Goal: Task Accomplishment & Management: Complete application form

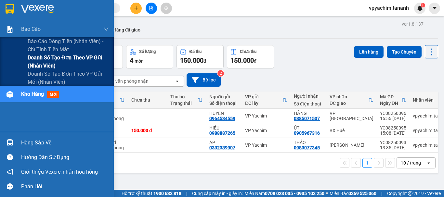
click at [60, 58] on span "Doanh số tạo đơn theo VP gửi (nhân viên)" at bounding box center [68, 62] width 81 height 16
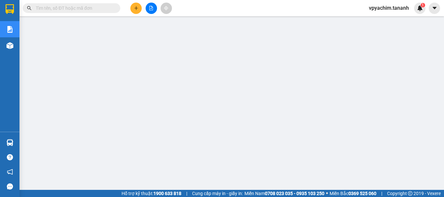
scroll to position [65, 0]
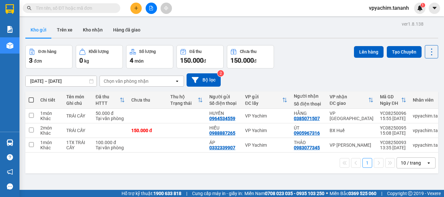
drag, startPoint x: 131, startPoint y: 2, endPoint x: 137, endPoint y: 8, distance: 8.5
click at [137, 8] on icon "plus" at bounding box center [136, 8] width 5 height 5
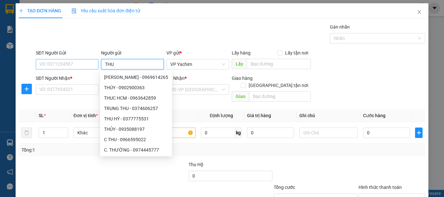
type input "THU"
click at [56, 63] on input "SĐT Người Gửi" at bounding box center [67, 64] width 63 height 10
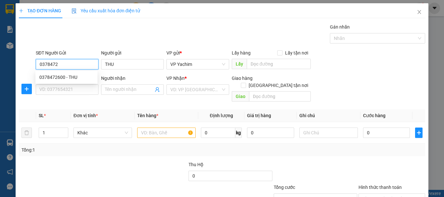
click at [64, 78] on div "0378472600 - THU" at bounding box center [66, 77] width 54 height 7
type input "0378472600"
type input "0377042109"
type input "CHỊ"
type input "50.000"
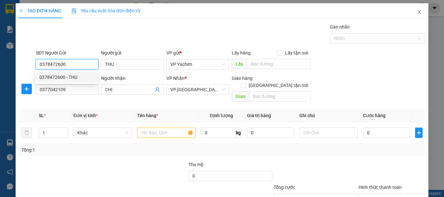
type input "50.000"
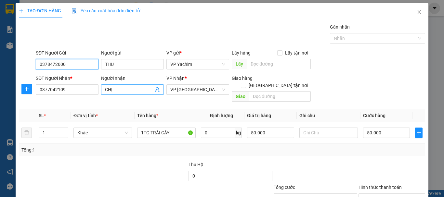
type input "0378472600"
click at [120, 87] on input "CHỊ" at bounding box center [129, 89] width 48 height 7
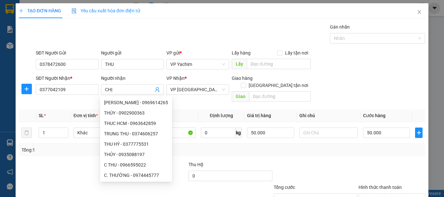
click at [65, 99] on div "Transit Pickup Surcharge Ids Transit Deliver Surcharge Ids Transit Deliver Surc…" at bounding box center [222, 129] width 406 height 212
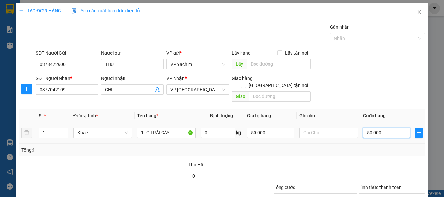
click at [381, 128] on input "50.000" at bounding box center [386, 133] width 47 height 10
type input "0"
click at [48, 128] on input "1" at bounding box center [53, 133] width 29 height 10
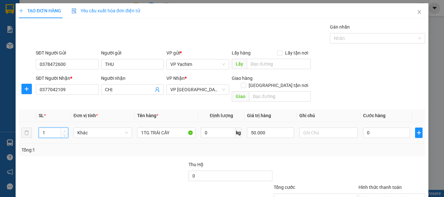
type input "2"
click at [62, 128] on span "Increase Value" at bounding box center [64, 131] width 7 height 6
click at [377, 128] on input "0" at bounding box center [386, 133] width 47 height 10
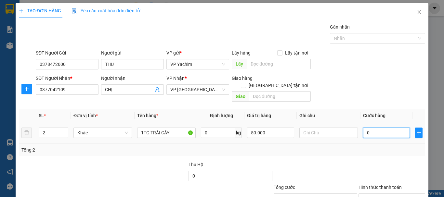
type input "0"
click at [276, 128] on input "50.000" at bounding box center [270, 133] width 47 height 10
type input "0"
click at [364, 128] on input "0" at bounding box center [386, 133] width 47 height 10
type input "0"
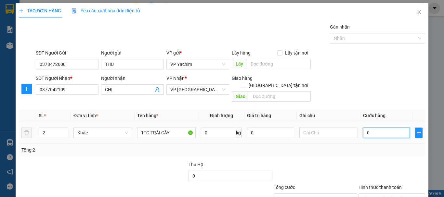
type input "7"
type input "007"
type input "0"
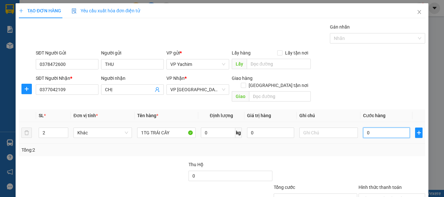
type input "0"
paste input "70.00"
type input "70.000"
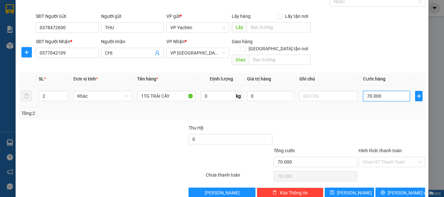
scroll to position [37, 0]
type input "70.000"
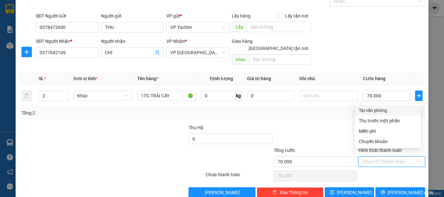
click at [387, 157] on input "Hình thức thanh toán" at bounding box center [390, 162] width 54 height 10
click at [382, 111] on div "Tại văn phòng" at bounding box center [388, 110] width 58 height 7
type input "0"
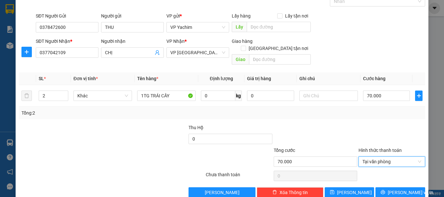
click at [382, 111] on div "Tổng: 2" at bounding box center [222, 113] width 406 height 12
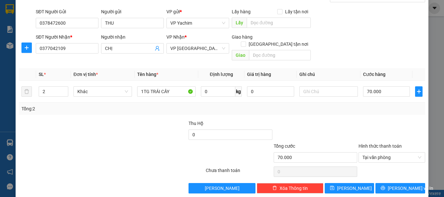
scroll to position [39, 0]
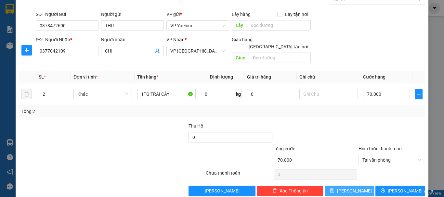
click at [346, 188] on span "[PERSON_NAME]" at bounding box center [354, 191] width 35 height 7
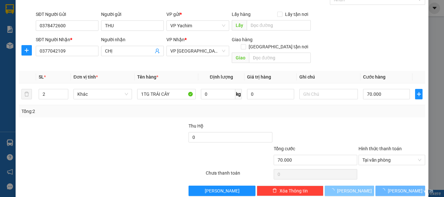
type input "0"
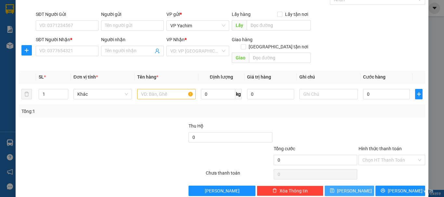
scroll to position [0, 0]
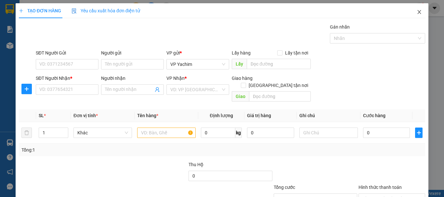
click at [418, 13] on icon "close" at bounding box center [420, 12] width 4 height 4
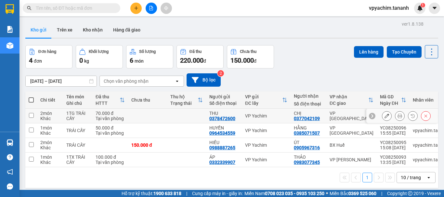
click at [32, 115] on input "checkbox" at bounding box center [31, 115] width 5 height 5
checkbox input "true"
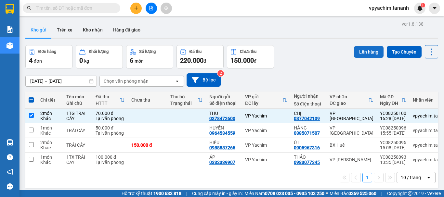
click at [357, 48] on button "Lên hàng" at bounding box center [369, 52] width 30 height 12
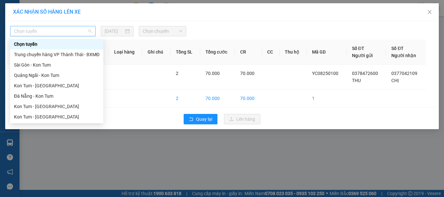
click at [87, 31] on span "Chọn tuyến" at bounding box center [53, 31] width 78 height 10
click at [50, 104] on div "Kon Tum - [GEOGRAPHIC_DATA]" at bounding box center [57, 106] width 86 height 7
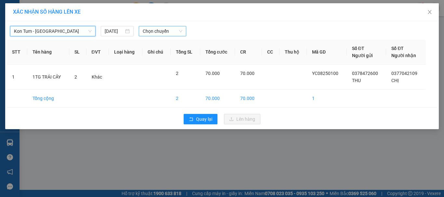
click at [152, 35] on span "Chọn chuyến" at bounding box center [163, 31] width 40 height 10
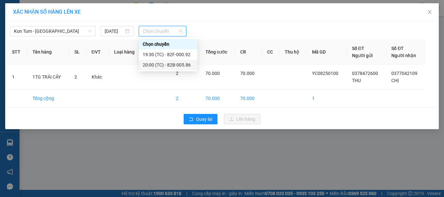
click at [161, 62] on div "20:00 (TC) - 82B-005.86" at bounding box center [168, 64] width 51 height 7
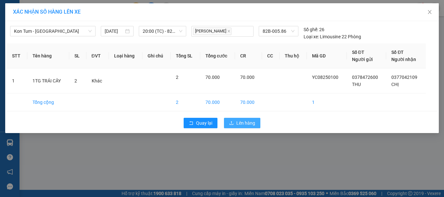
click at [235, 124] on button "Lên hàng" at bounding box center [242, 123] width 36 height 10
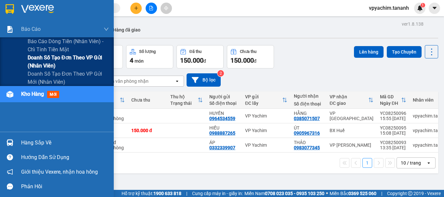
click at [57, 57] on span "Doanh số tạo đơn theo VP gửi (nhân viên)" at bounding box center [68, 62] width 81 height 16
